Goal: Information Seeking & Learning: Learn about a topic

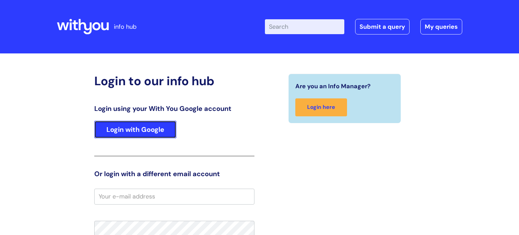
click at [164, 124] on link "Login with Google" at bounding box center [135, 130] width 82 height 18
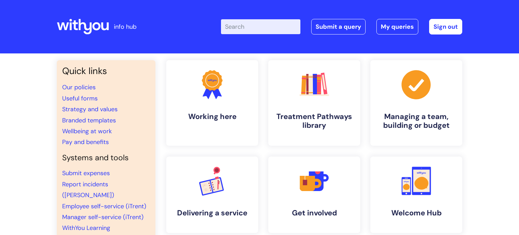
click at [245, 23] on input "Enter your search term here..." at bounding box center [260, 26] width 79 height 15
type input "risk"
click button "Search" at bounding box center [0, 0] width 0 height 0
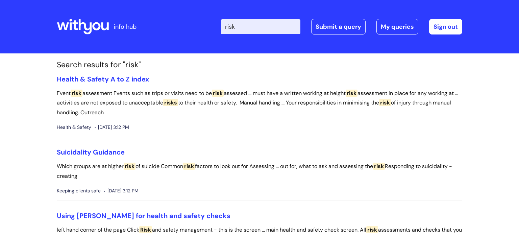
click at [250, 20] on input "risk" at bounding box center [260, 26] width 79 height 15
type input "r"
type input "harm reduction"
click button "Search" at bounding box center [0, 0] width 0 height 0
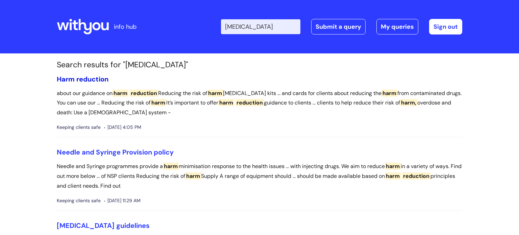
click at [95, 80] on span "reduction" at bounding box center [92, 79] width 32 height 9
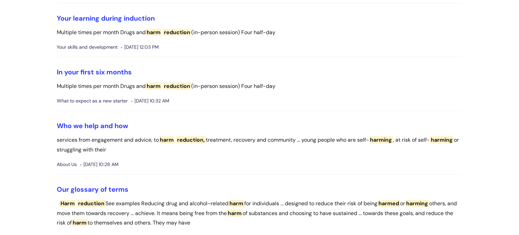
scroll to position [440, 0]
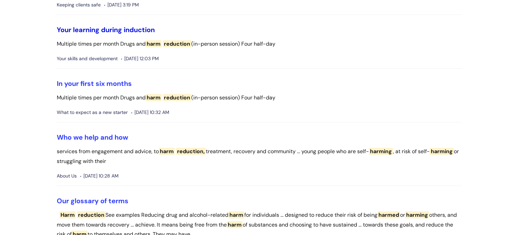
click at [134, 30] on link "Your learning during induction" at bounding box center [106, 29] width 98 height 9
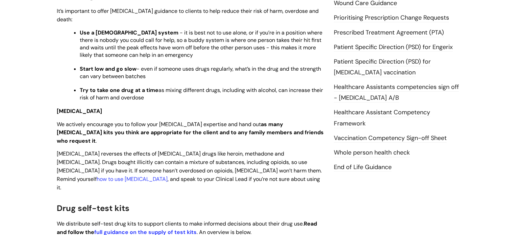
scroll to position [304, 0]
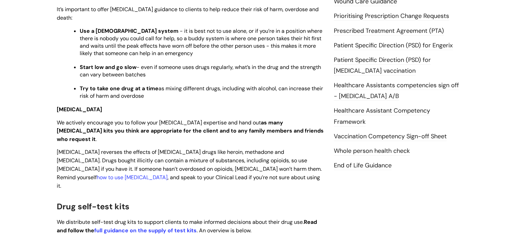
click at [224, 94] on p "Try to take one drug at a time as mixing different drugs, including with alcoho…" at bounding box center [202, 92] width 244 height 15
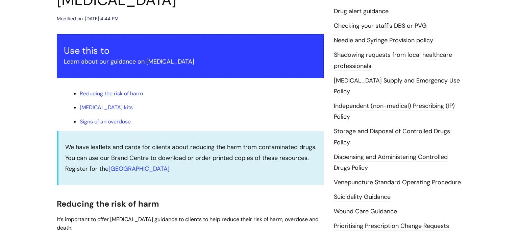
scroll to position [0, 0]
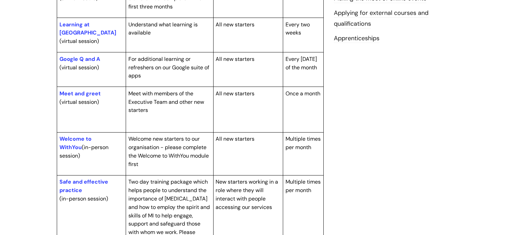
scroll to position [284, 0]
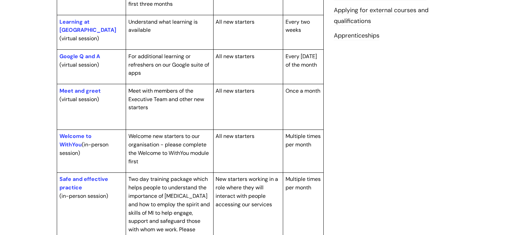
click at [245, 110] on tbody "Learning Description Audience Frequency Compliance learning (online module) A s…" at bounding box center [190, 131] width 267 height 337
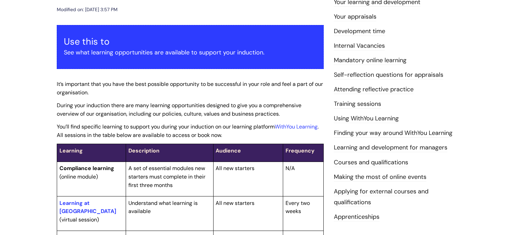
scroll to position [0, 0]
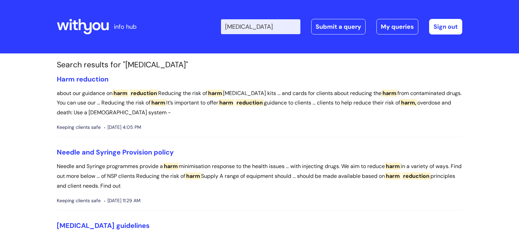
scroll to position [440, 0]
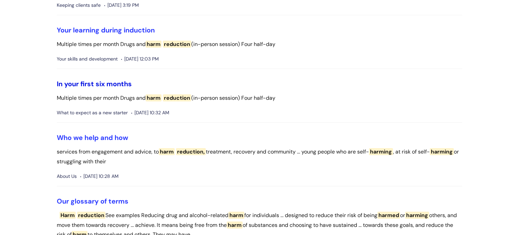
click at [119, 82] on link "In your first six months" at bounding box center [94, 83] width 75 height 9
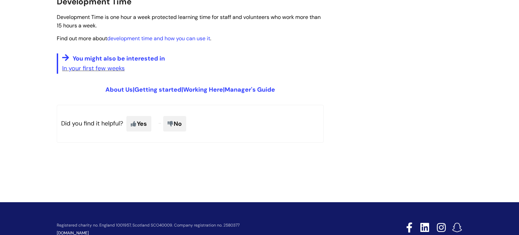
scroll to position [587, 0]
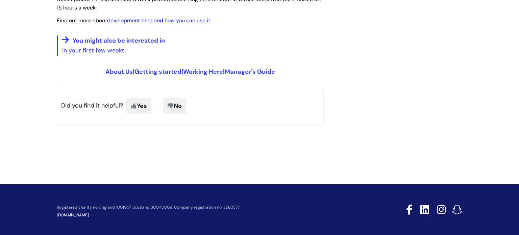
click at [179, 20] on link "development time and how you can use it" at bounding box center [158, 20] width 103 height 7
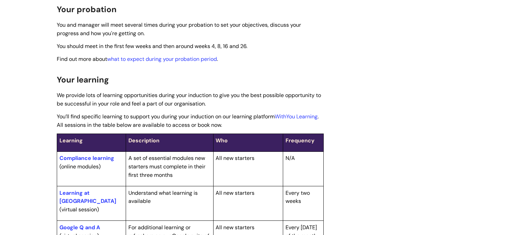
scroll to position [0, 0]
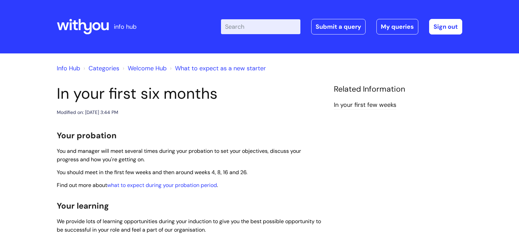
click at [193, 65] on link "What to expect as a new starter" at bounding box center [220, 68] width 91 height 8
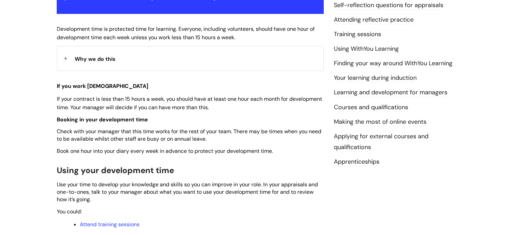
scroll to position [160, 0]
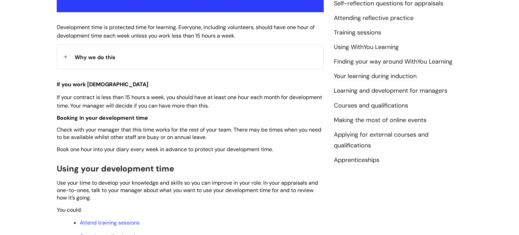
click at [171, 65] on div "Why we do this" at bounding box center [190, 57] width 266 height 24
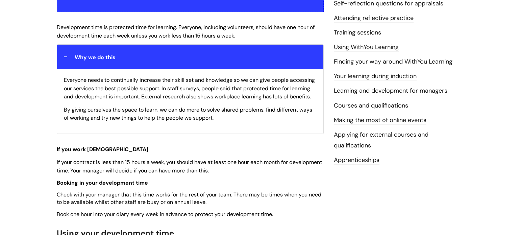
click at [288, 59] on div "Why we do this" at bounding box center [190, 57] width 266 height 24
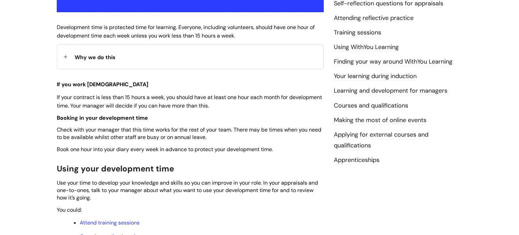
click at [288, 59] on div "Why we do this" at bounding box center [190, 57] width 266 height 24
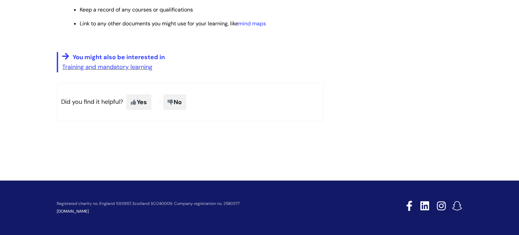
scroll to position [0, 0]
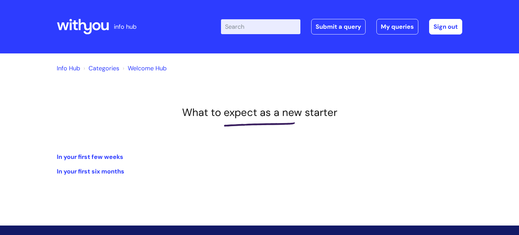
click at [93, 37] on div at bounding box center [83, 27] width 52 height 26
click at [84, 23] on icon at bounding box center [85, 27] width 13 height 16
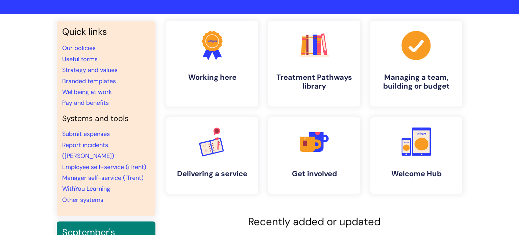
scroll to position [39, 0]
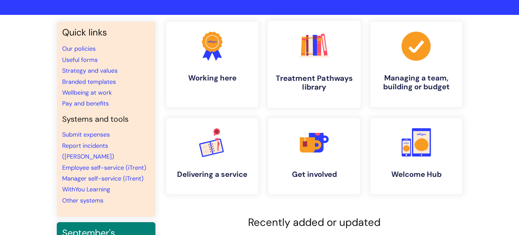
click at [345, 34] on link ".cls-1{fill:#f89b22;}.cls-1,.cls-2,.cls-3,.cls-4,.cls-5,.cls-6,.cls-7{stroke-wi…" at bounding box center [314, 64] width 93 height 87
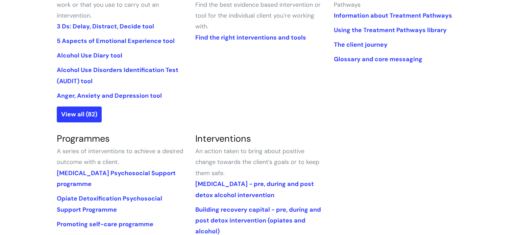
scroll to position [181, 0]
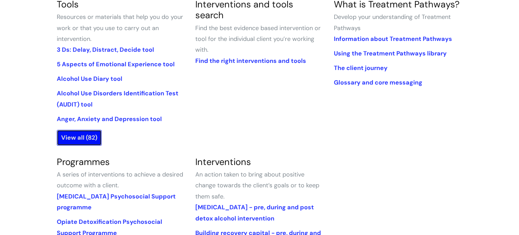
click at [95, 137] on link "View all (82)" at bounding box center [79, 138] width 45 height 16
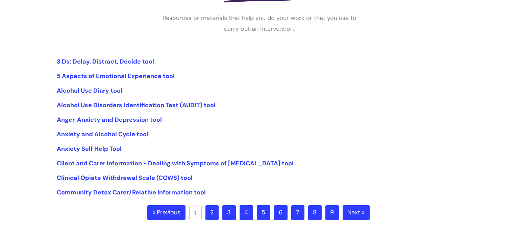
scroll to position [124, 0]
click at [133, 60] on link "3 Ds: Delay, Distract, Decide tool" at bounding box center [105, 61] width 97 height 8
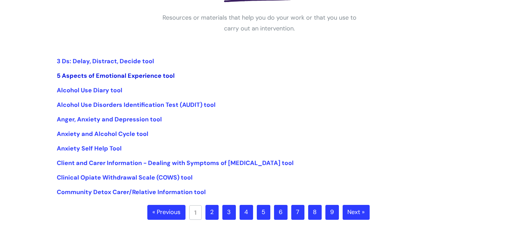
click at [162, 77] on link "5 Aspects of Emotional Experience tool" at bounding box center [116, 76] width 118 height 8
click at [153, 120] on link "Anger, Anxiety and Depression tool" at bounding box center [109, 119] width 105 height 8
click at [126, 132] on link "Anxiety and Alcohol Cycle tool" at bounding box center [103, 134] width 92 height 8
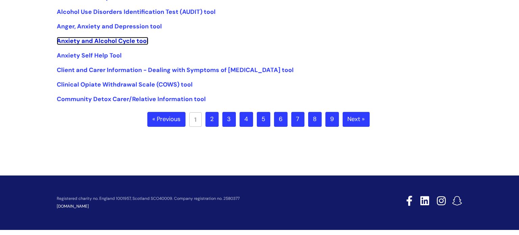
scroll to position [221, 0]
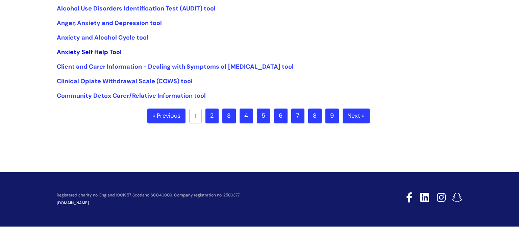
click at [112, 49] on link "Anxiety Self Help Tool" at bounding box center [89, 52] width 65 height 8
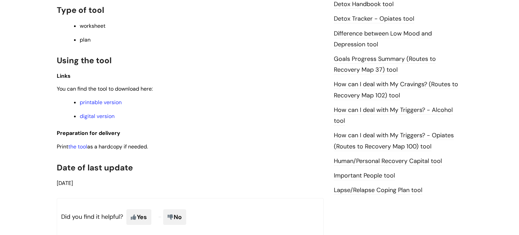
scroll to position [422, 0]
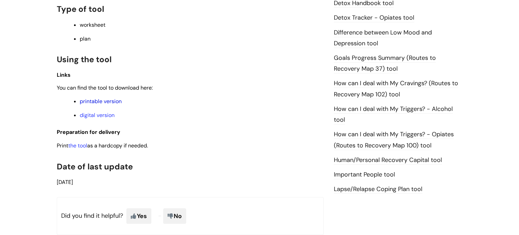
click at [111, 104] on link "printable version" at bounding box center [101, 101] width 42 height 7
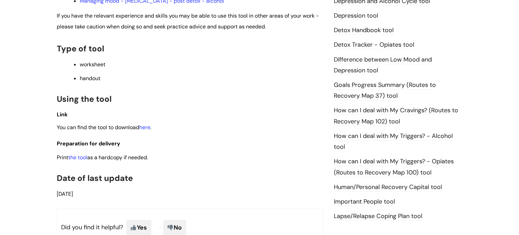
scroll to position [398, 0]
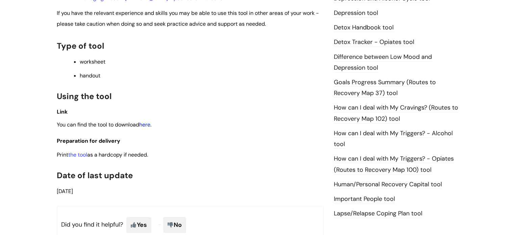
click at [147, 128] on link "here" at bounding box center [144, 124] width 11 height 7
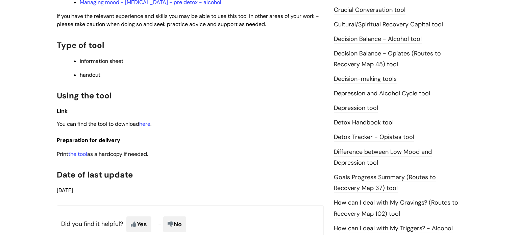
scroll to position [308, 0]
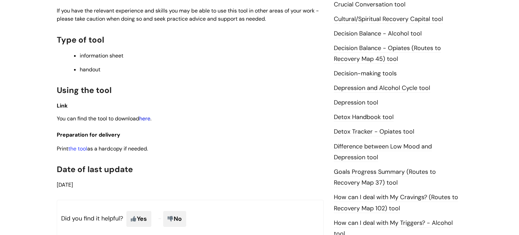
click at [150, 119] on link "here" at bounding box center [144, 118] width 11 height 7
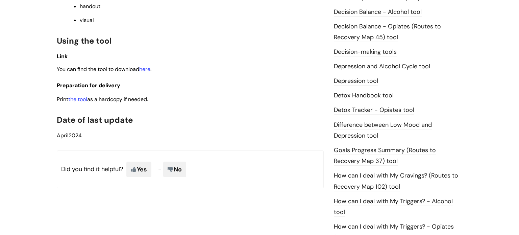
scroll to position [331, 0]
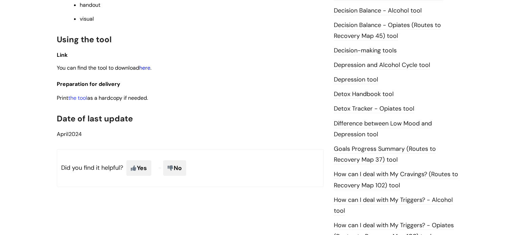
click at [149, 70] on link "here" at bounding box center [144, 67] width 11 height 7
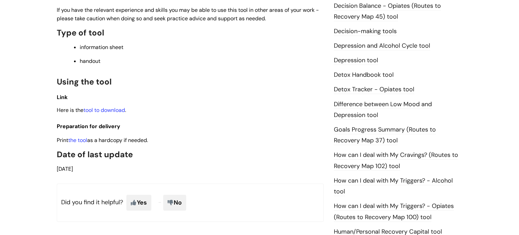
scroll to position [352, 0]
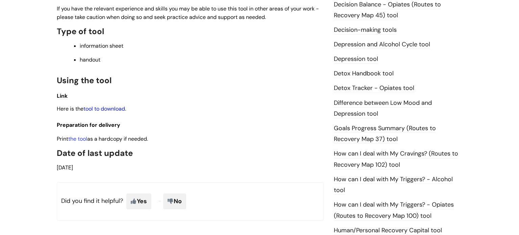
click at [117, 111] on link "tool to download" at bounding box center [105, 108] width 42 height 7
